Goal: Task Accomplishment & Management: Use online tool/utility

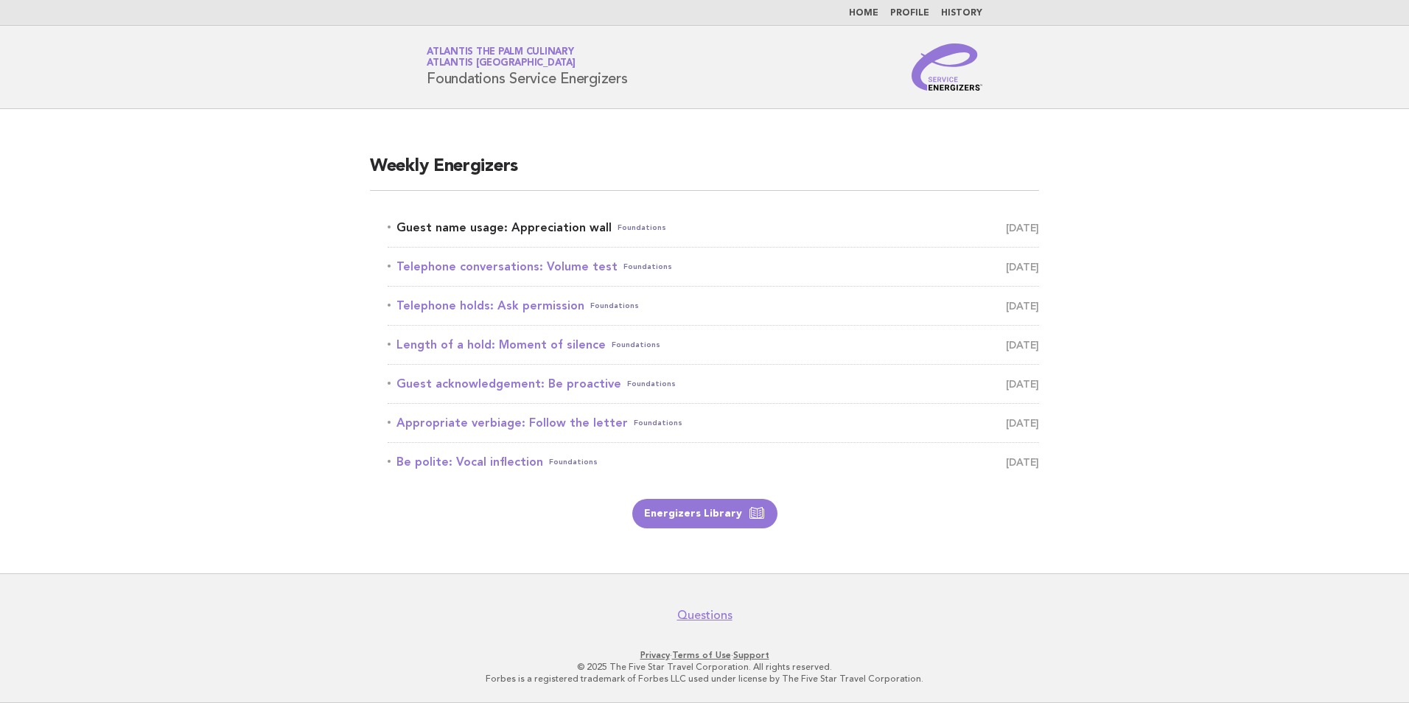
click at [561, 228] on link "Guest name usage: Appreciation wall Foundations August 18" at bounding box center [713, 227] width 651 height 21
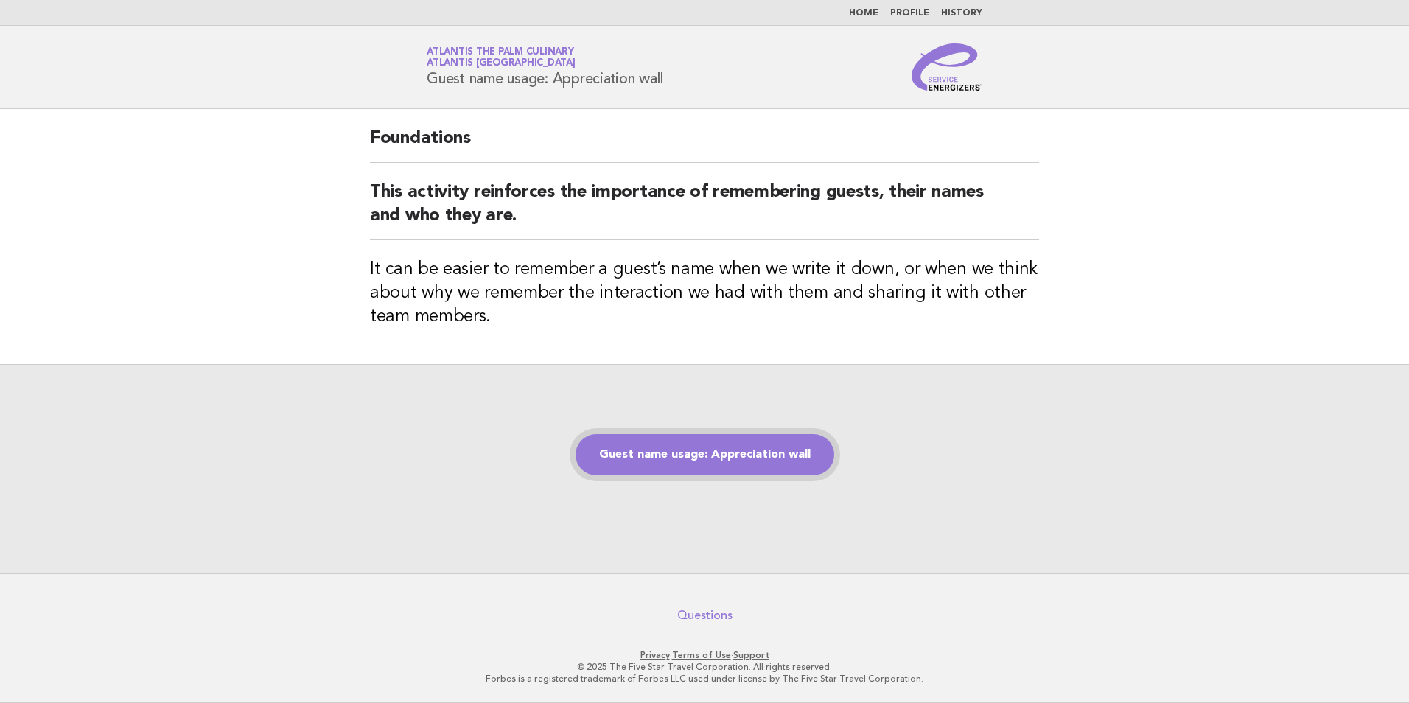
click at [707, 456] on link "Guest name usage: Appreciation wall" at bounding box center [704, 454] width 259 height 41
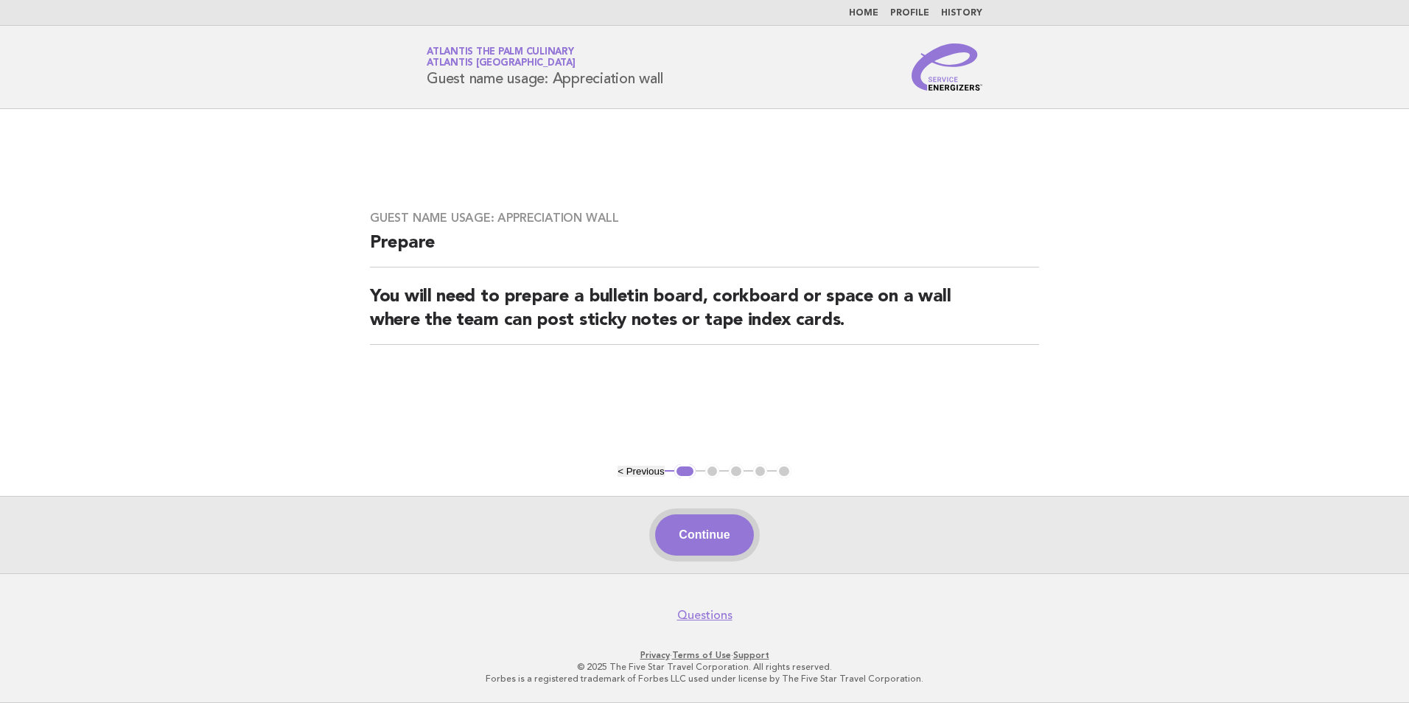
click at [700, 546] on button "Continue" at bounding box center [704, 534] width 98 height 41
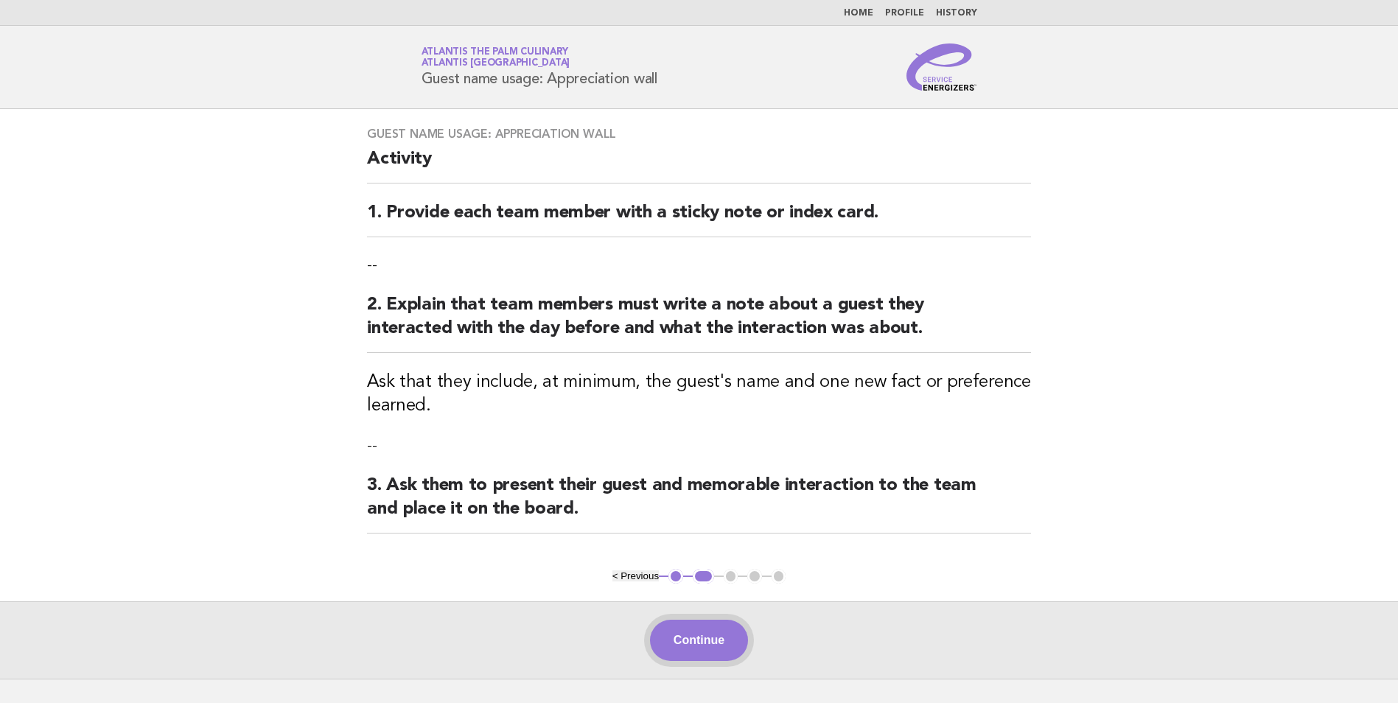
click at [678, 644] on button "Continue" at bounding box center [699, 640] width 98 height 41
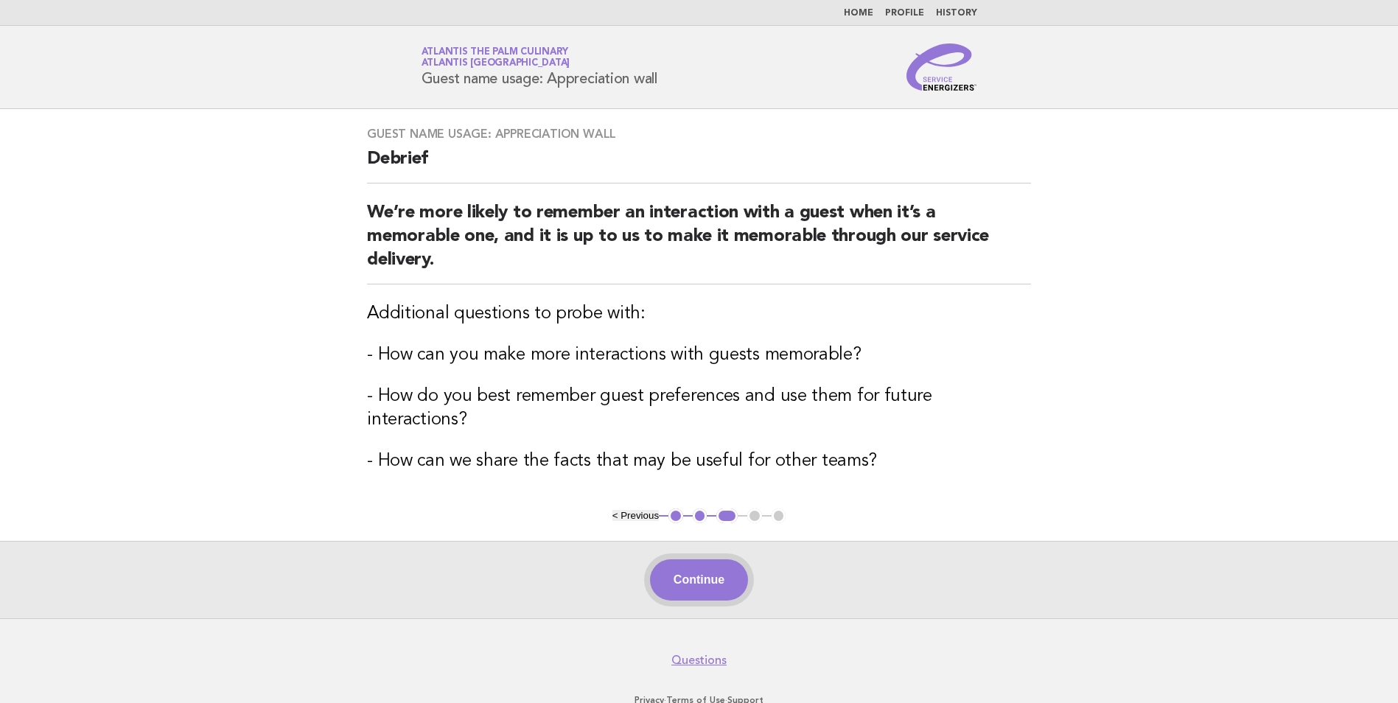
click at [678, 559] on button "Continue" at bounding box center [699, 579] width 98 height 41
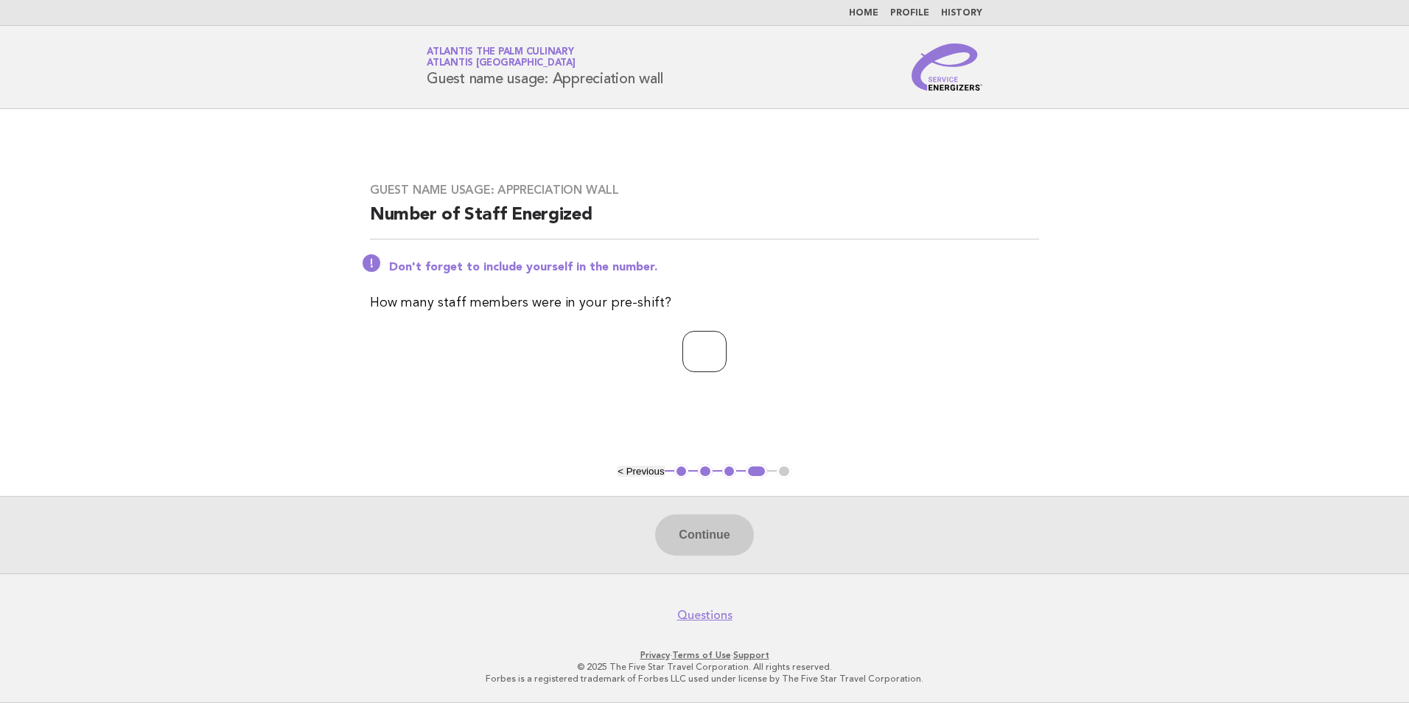
click at [724, 360] on input "*" at bounding box center [704, 351] width 44 height 41
type input "*"
type input "**"
click at [735, 549] on button "Continue" at bounding box center [704, 534] width 98 height 41
